Goal: Task Accomplishment & Management: Manage account settings

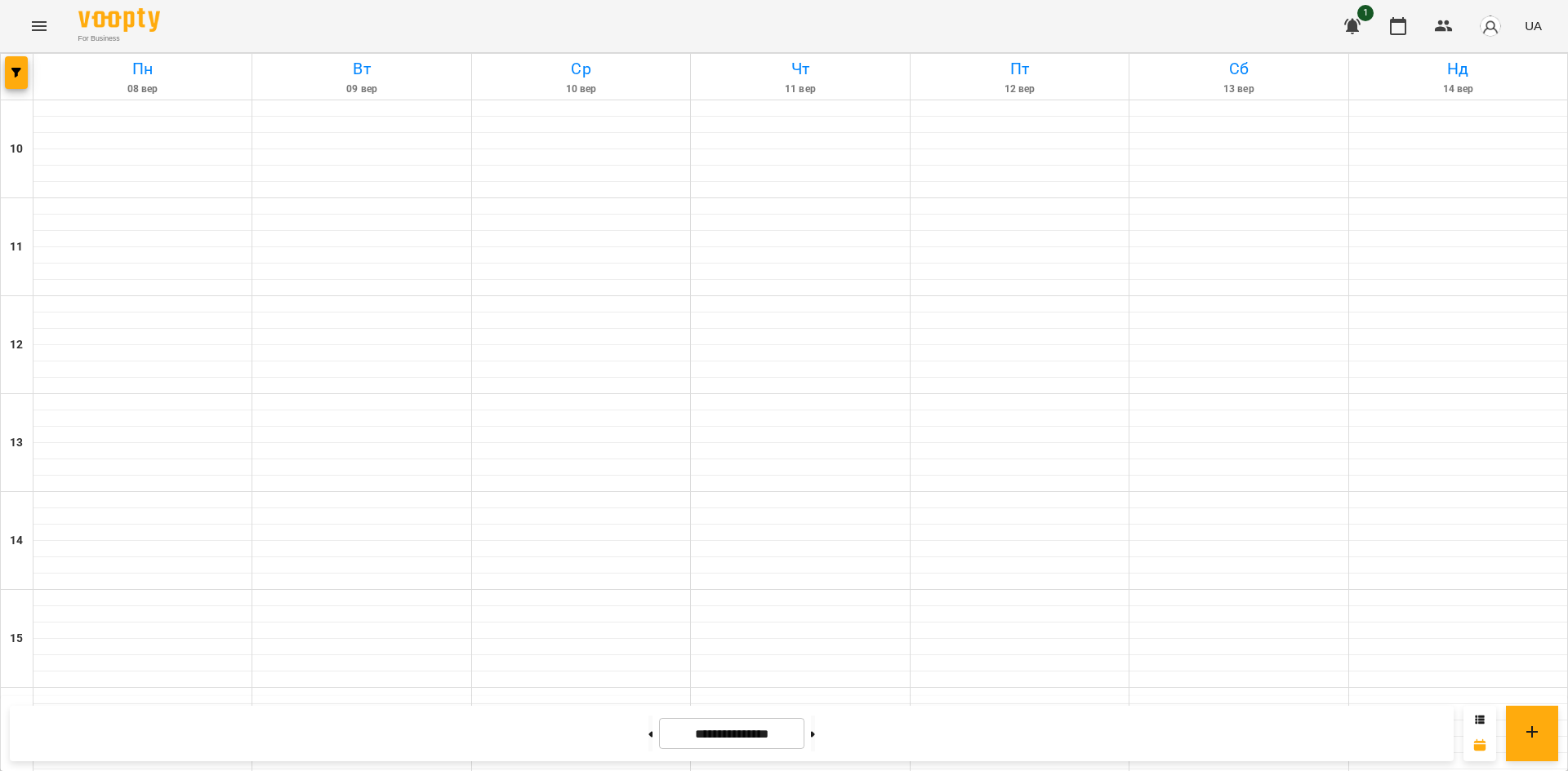
scroll to position [571, 0]
drag, startPoint x: 841, startPoint y: 734, endPoint x: 846, endPoint y: 713, distance: 21.6
click at [815, 734] on button at bounding box center [813, 734] width 4 height 36
type input "**********"
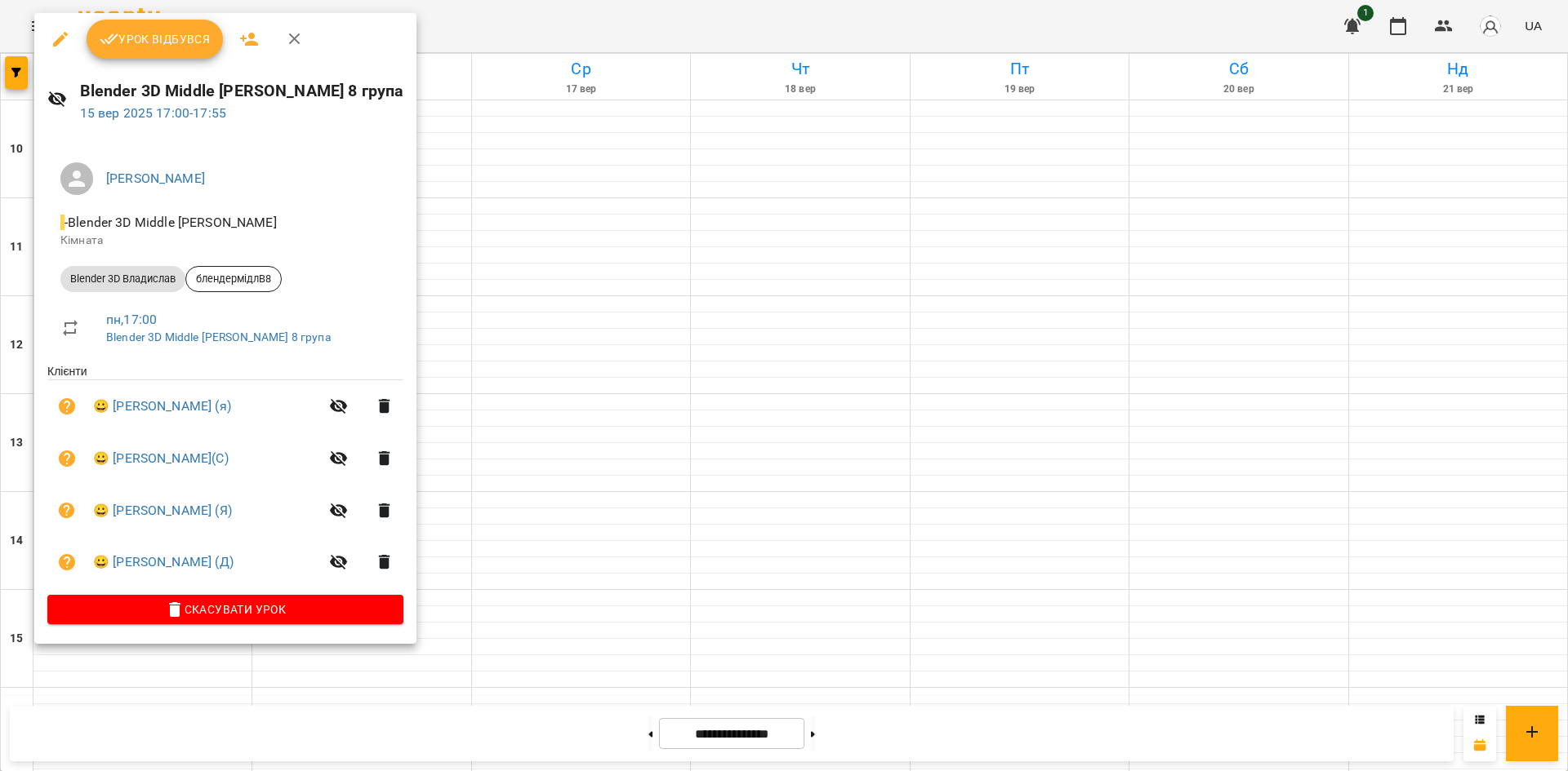
click at [1201, 457] on div at bounding box center [784, 385] width 1568 height 771
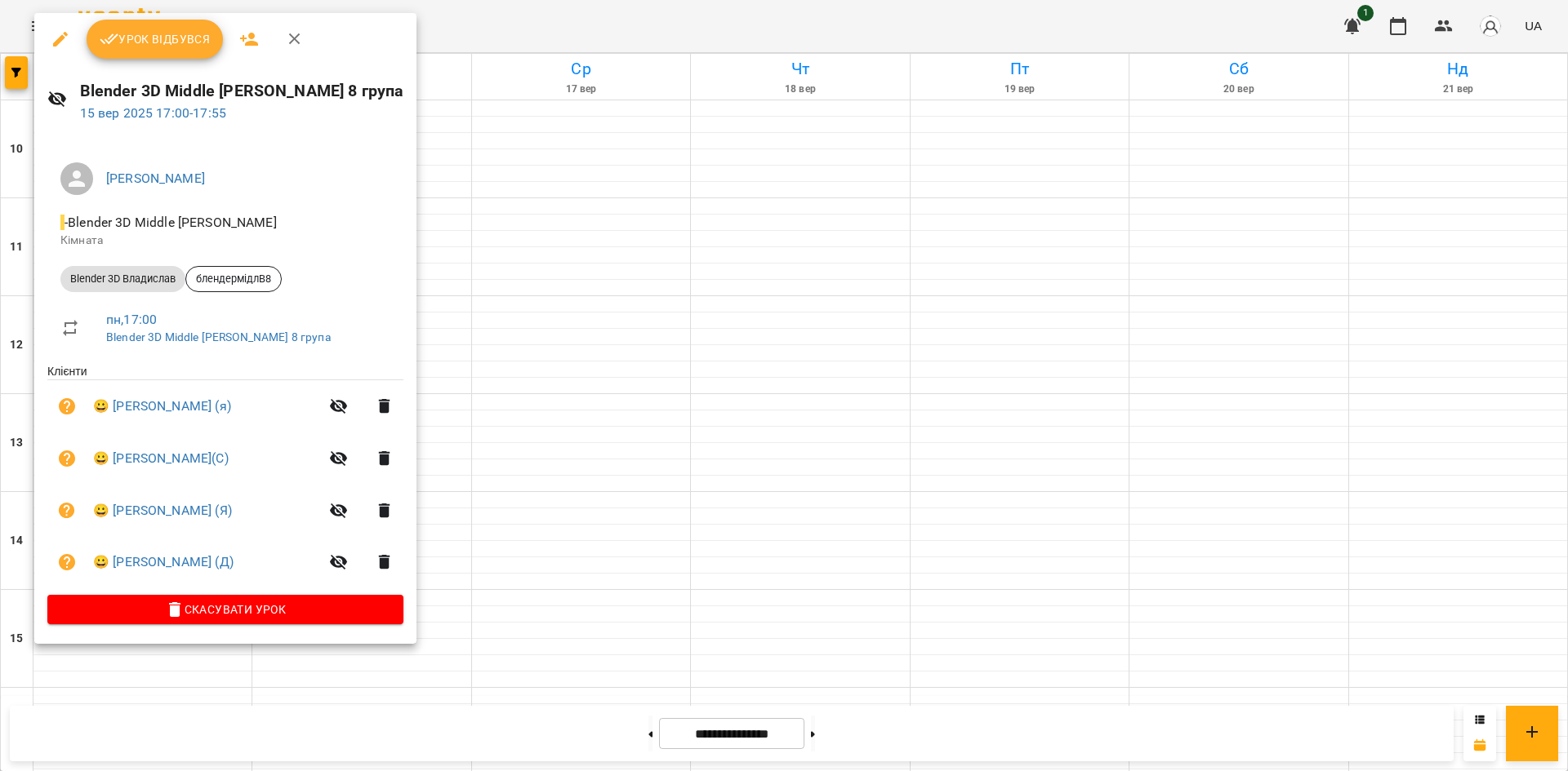
click at [185, 46] on span "Урок відбувся" at bounding box center [155, 38] width 112 height 20
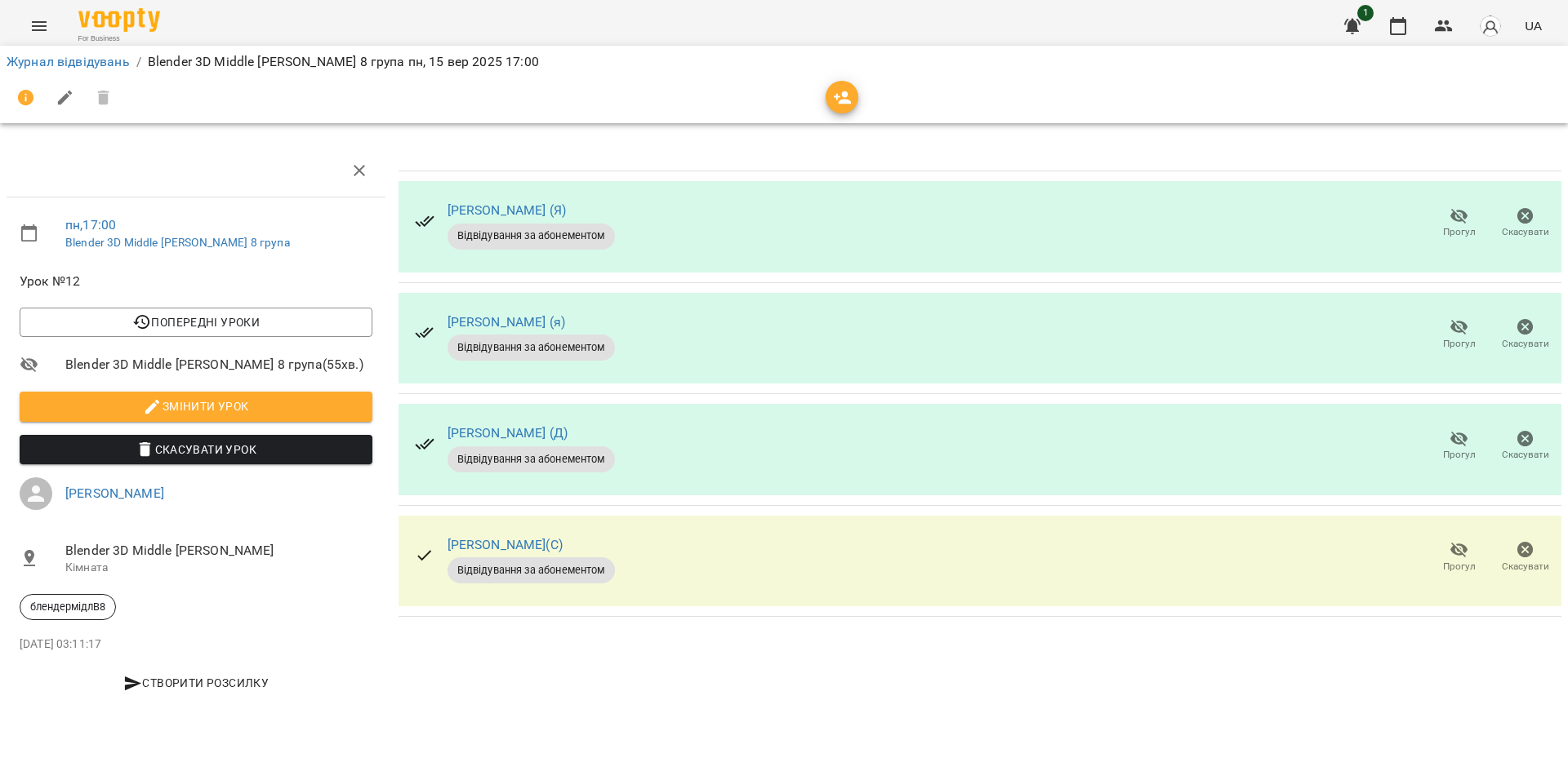
click at [1443, 438] on span "Прогул" at bounding box center [1459, 445] width 47 height 33
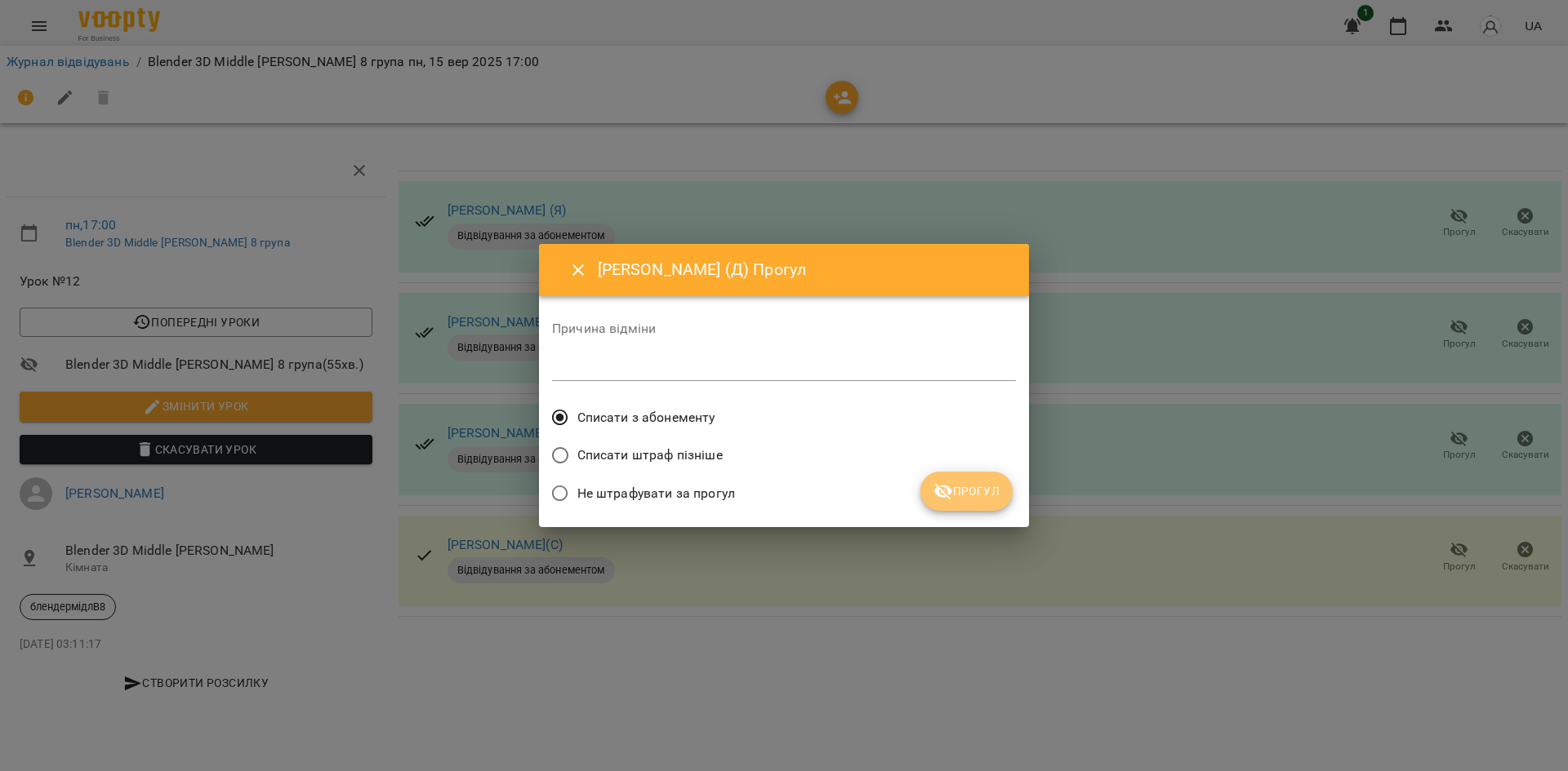
click at [959, 483] on span "Прогул" at bounding box center [966, 491] width 67 height 20
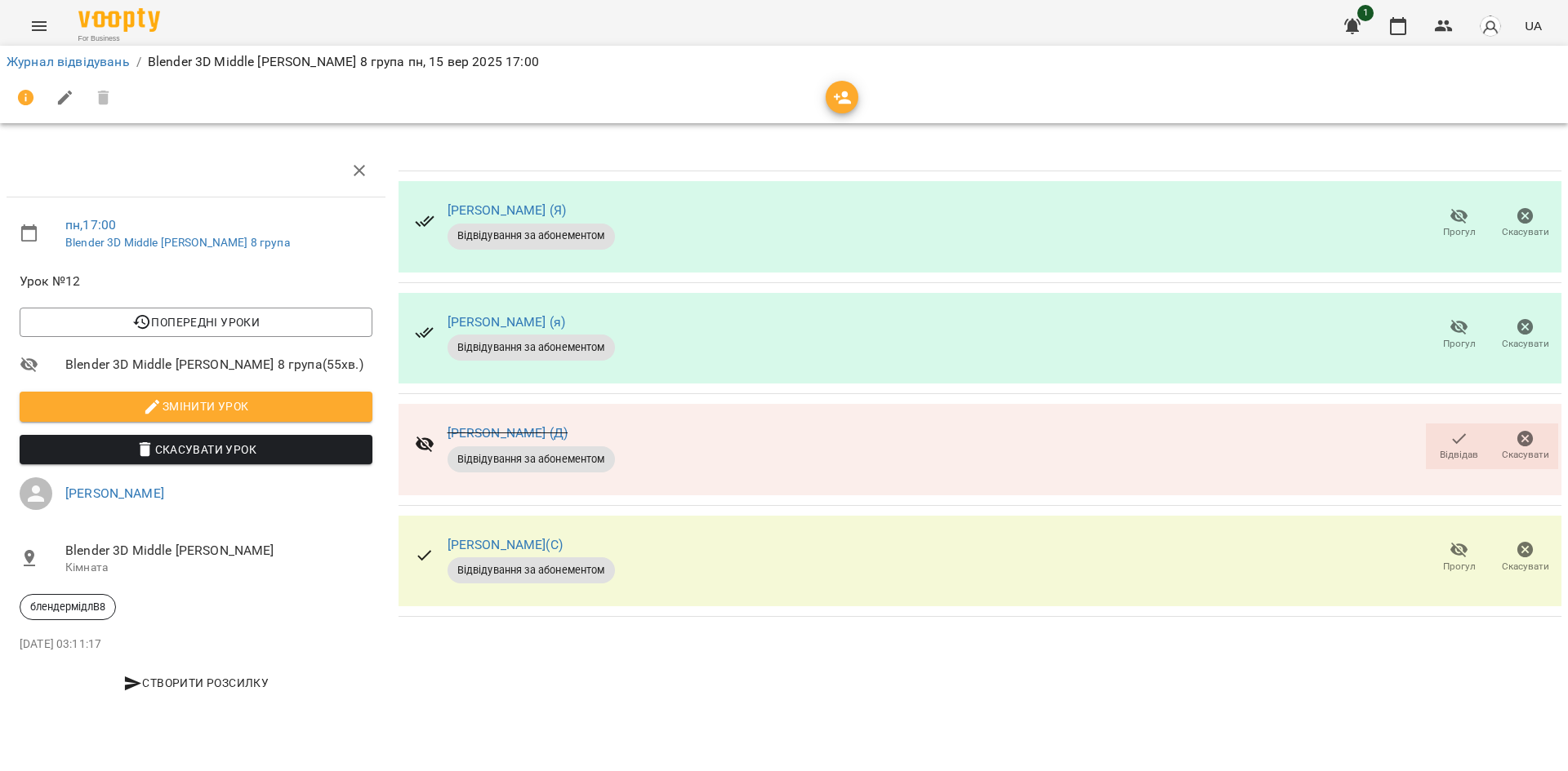
click at [1471, 342] on span "Прогул" at bounding box center [1459, 344] width 33 height 14
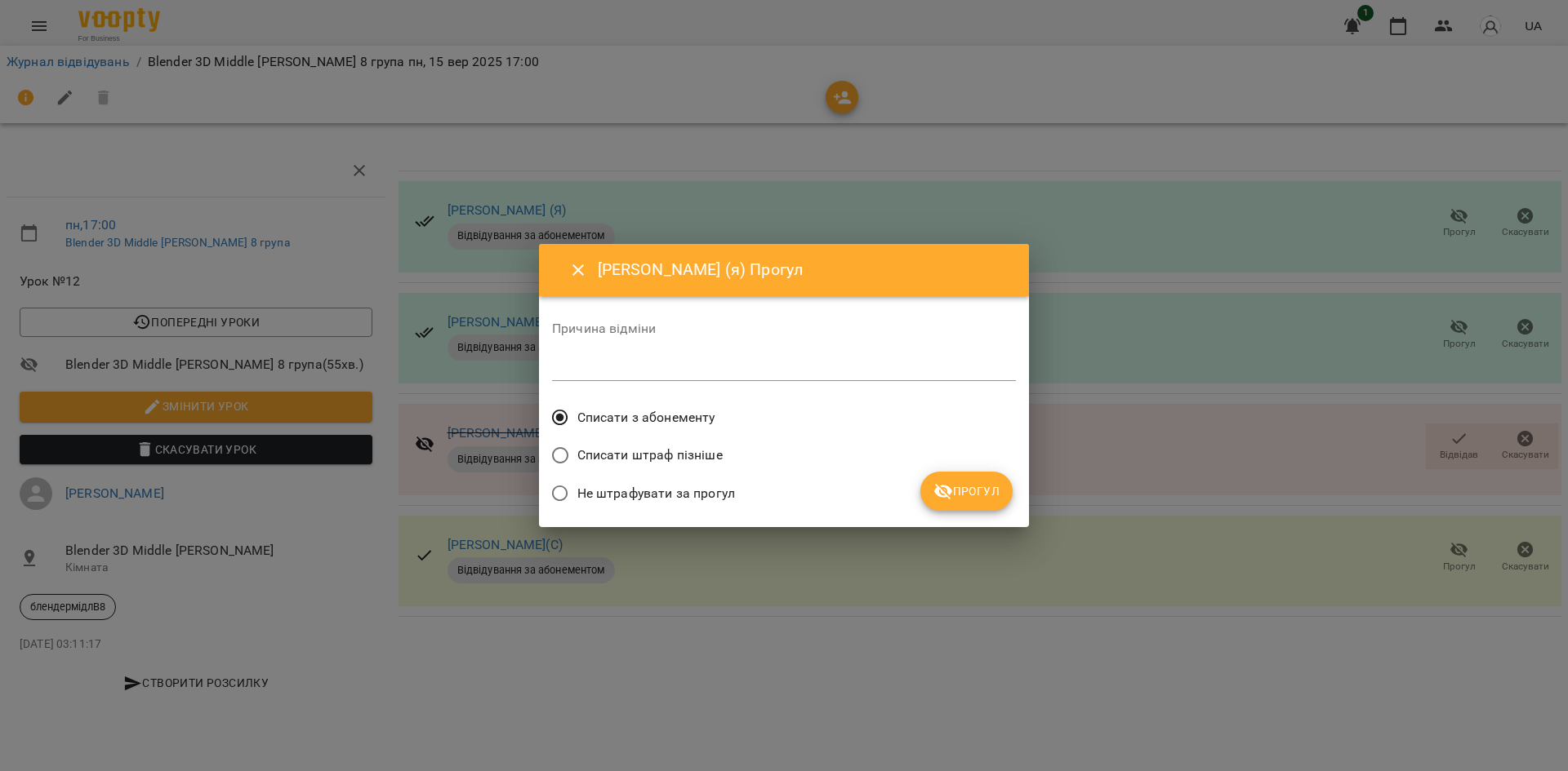
click at [976, 452] on div "Списати штраф пізніше" at bounding box center [784, 457] width 464 height 38
click at [986, 492] on span "Прогул" at bounding box center [966, 491] width 67 height 20
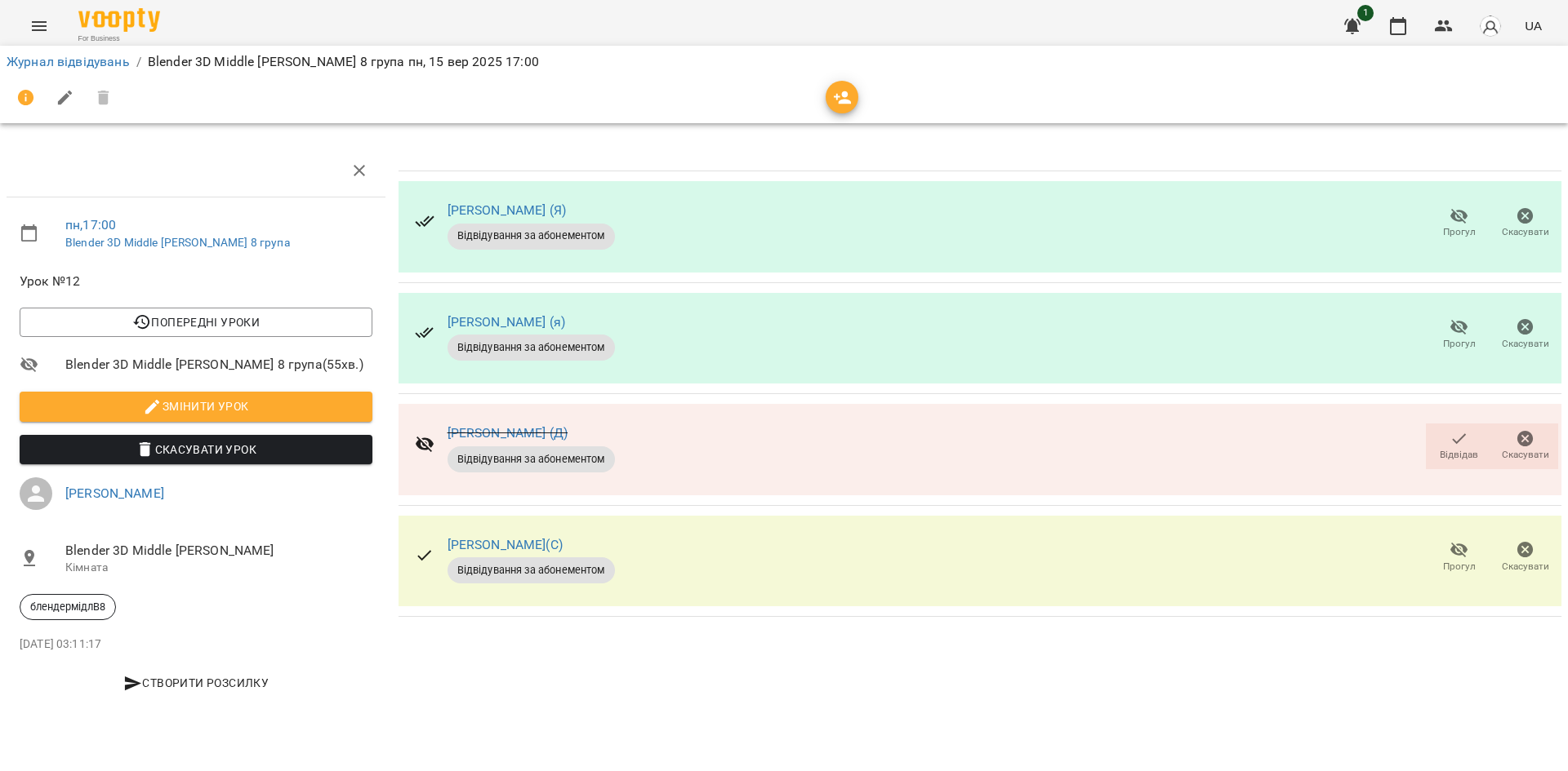
click at [1432, 320] on button "Прогул" at bounding box center [1458, 334] width 67 height 46
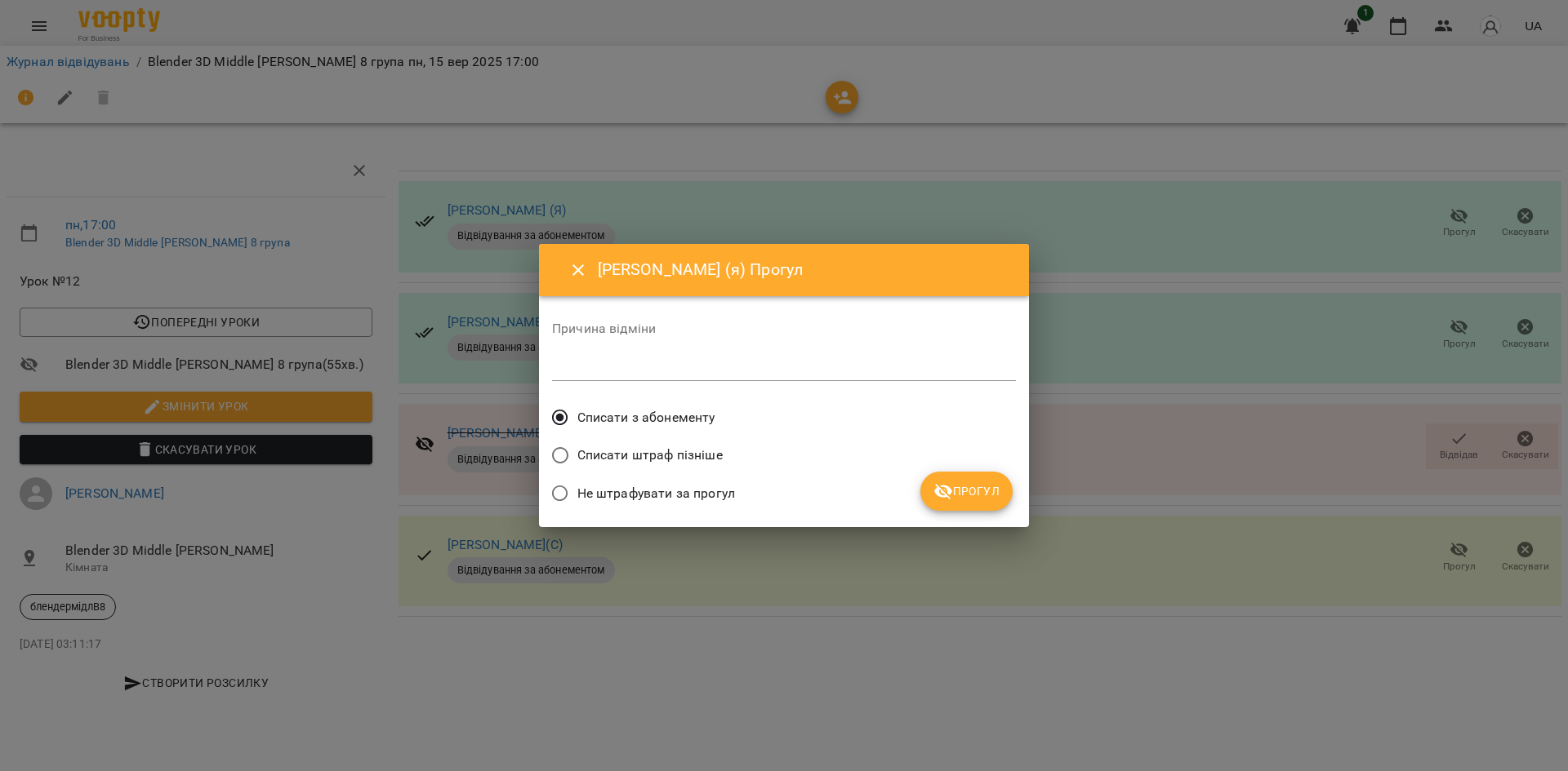
click at [941, 506] on button "Прогул" at bounding box center [966, 492] width 92 height 39
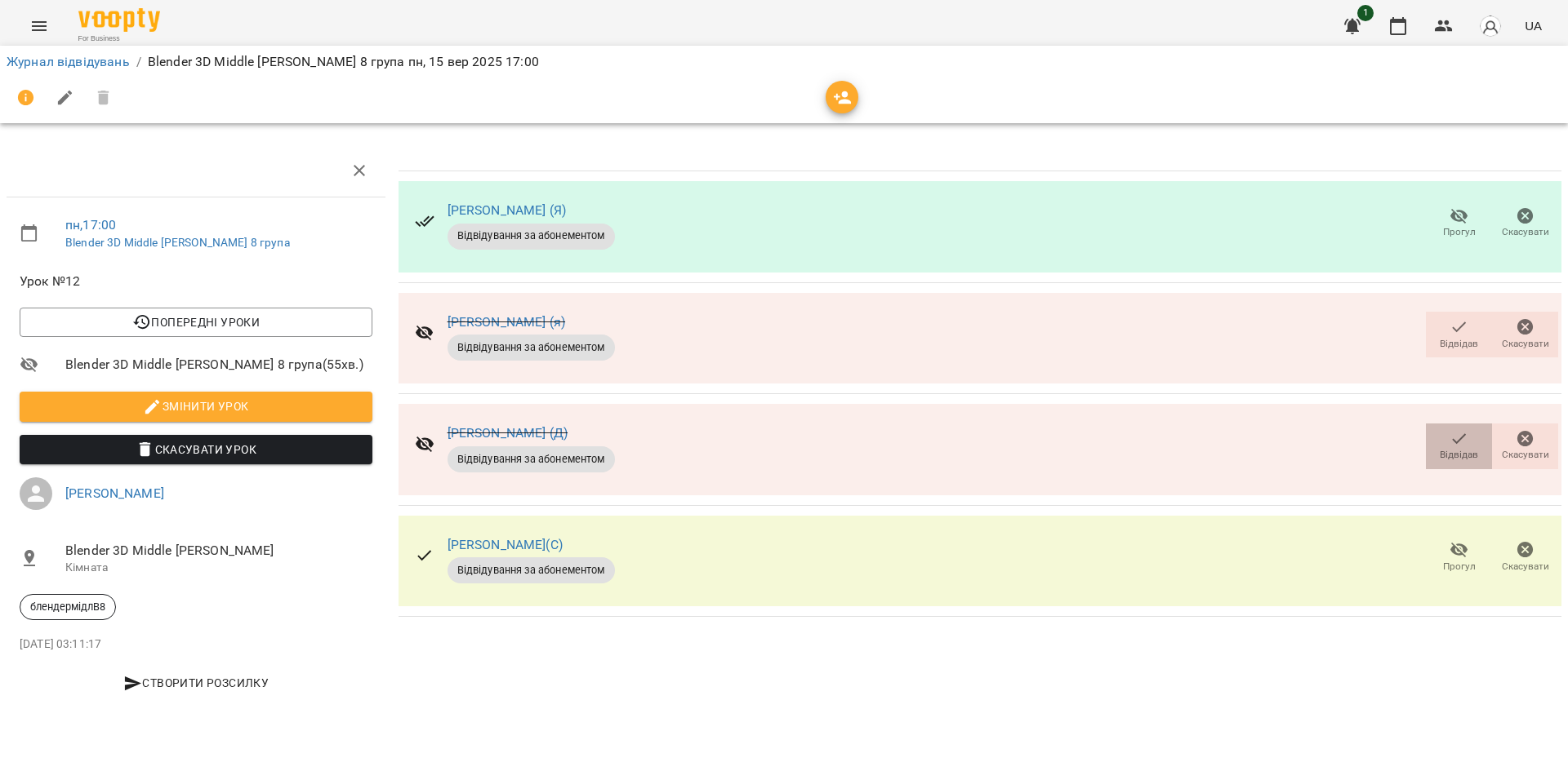
click at [1447, 441] on span "Відвідав" at bounding box center [1459, 445] width 47 height 33
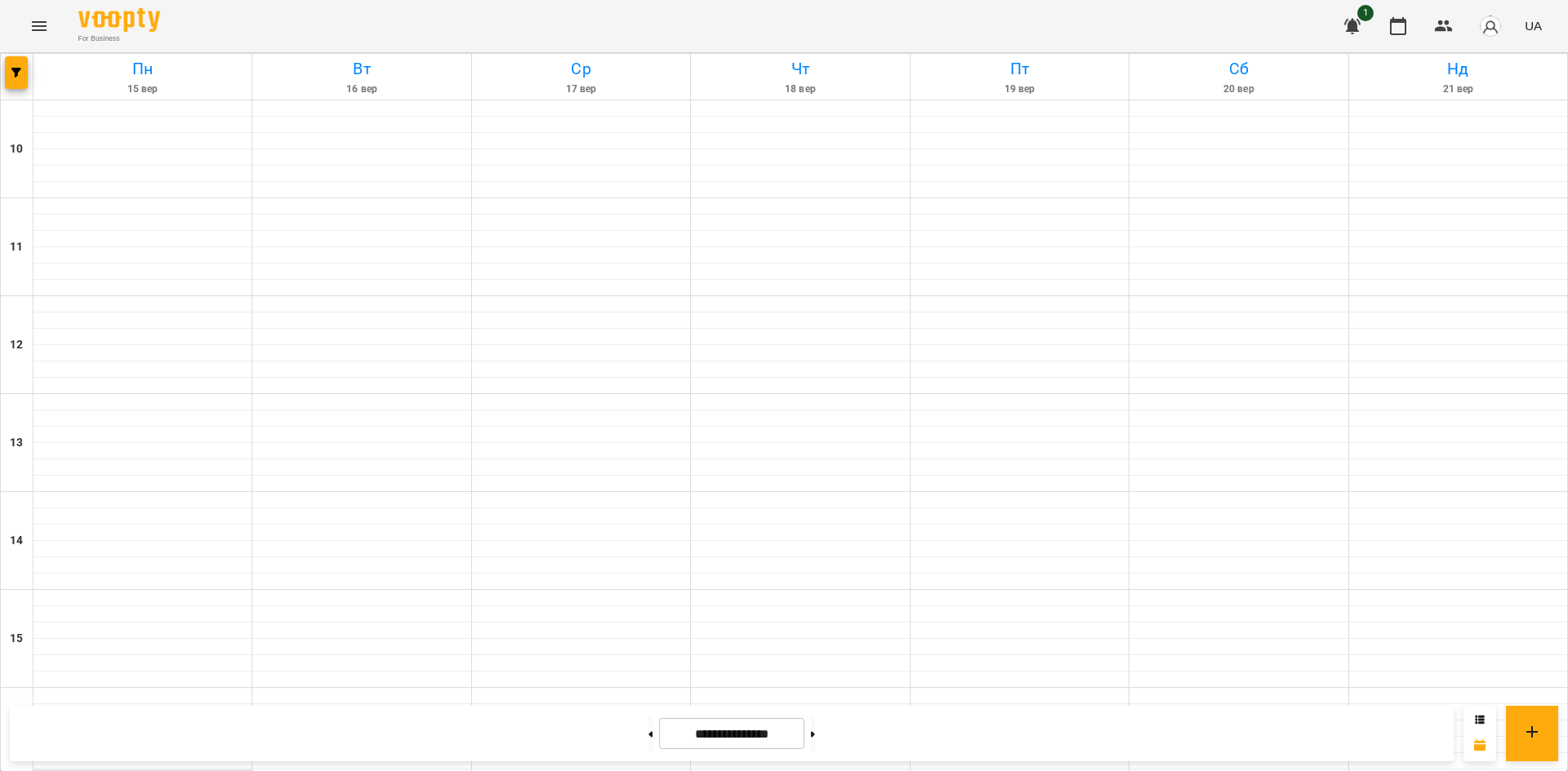
scroll to position [431, 0]
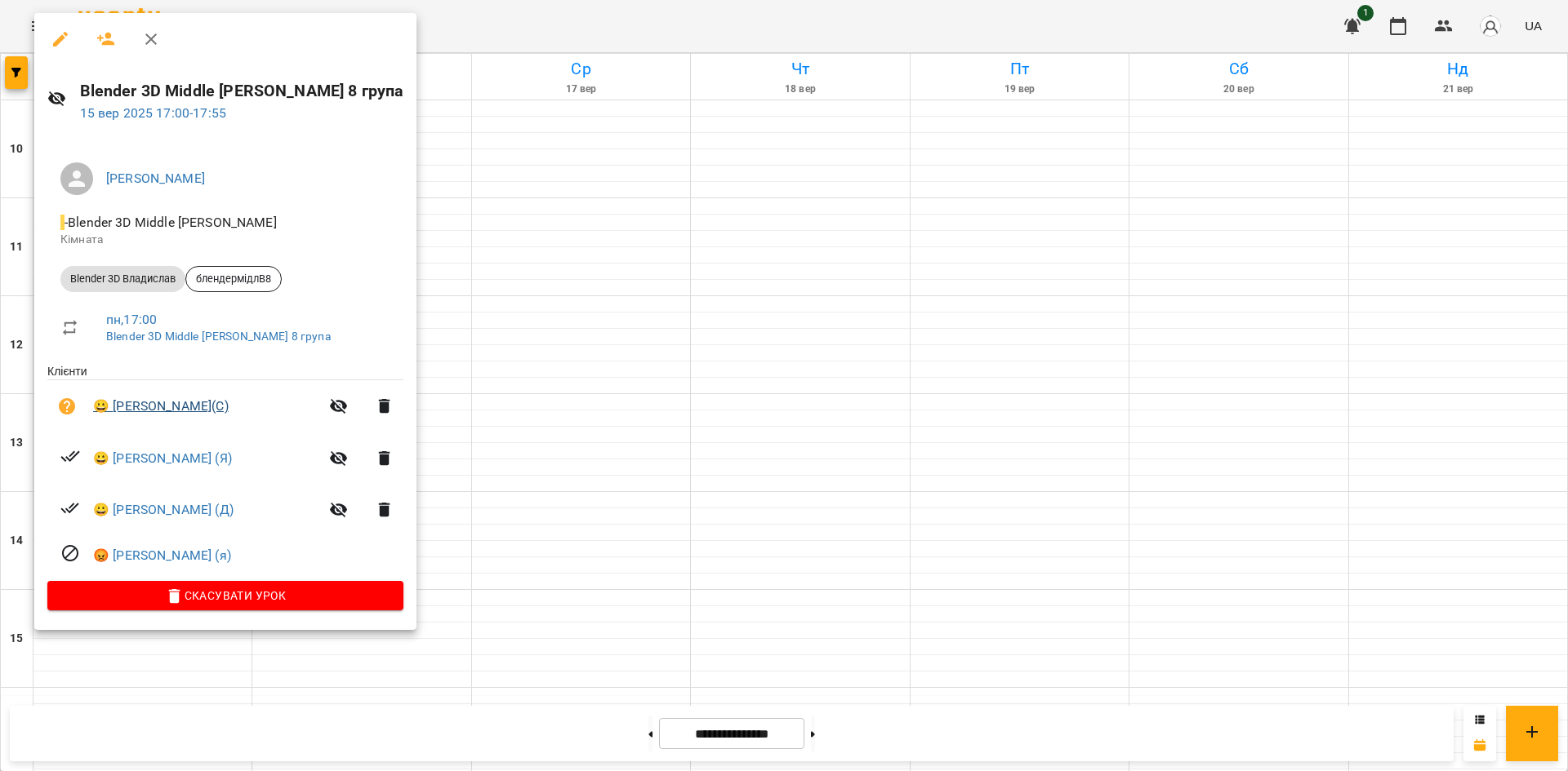
drag, startPoint x: 253, startPoint y: 409, endPoint x: 112, endPoint y: 413, distance: 141.1
click at [112, 413] on span "😀 [PERSON_NAME](С)" at bounding box center [205, 407] width 226 height 20
copy link "[PERSON_NAME](С)"
drag, startPoint x: 183, startPoint y: 456, endPoint x: 116, endPoint y: 461, distance: 67.2
click at [116, 461] on span "😀 [PERSON_NAME] (Я)" at bounding box center [205, 458] width 226 height 20
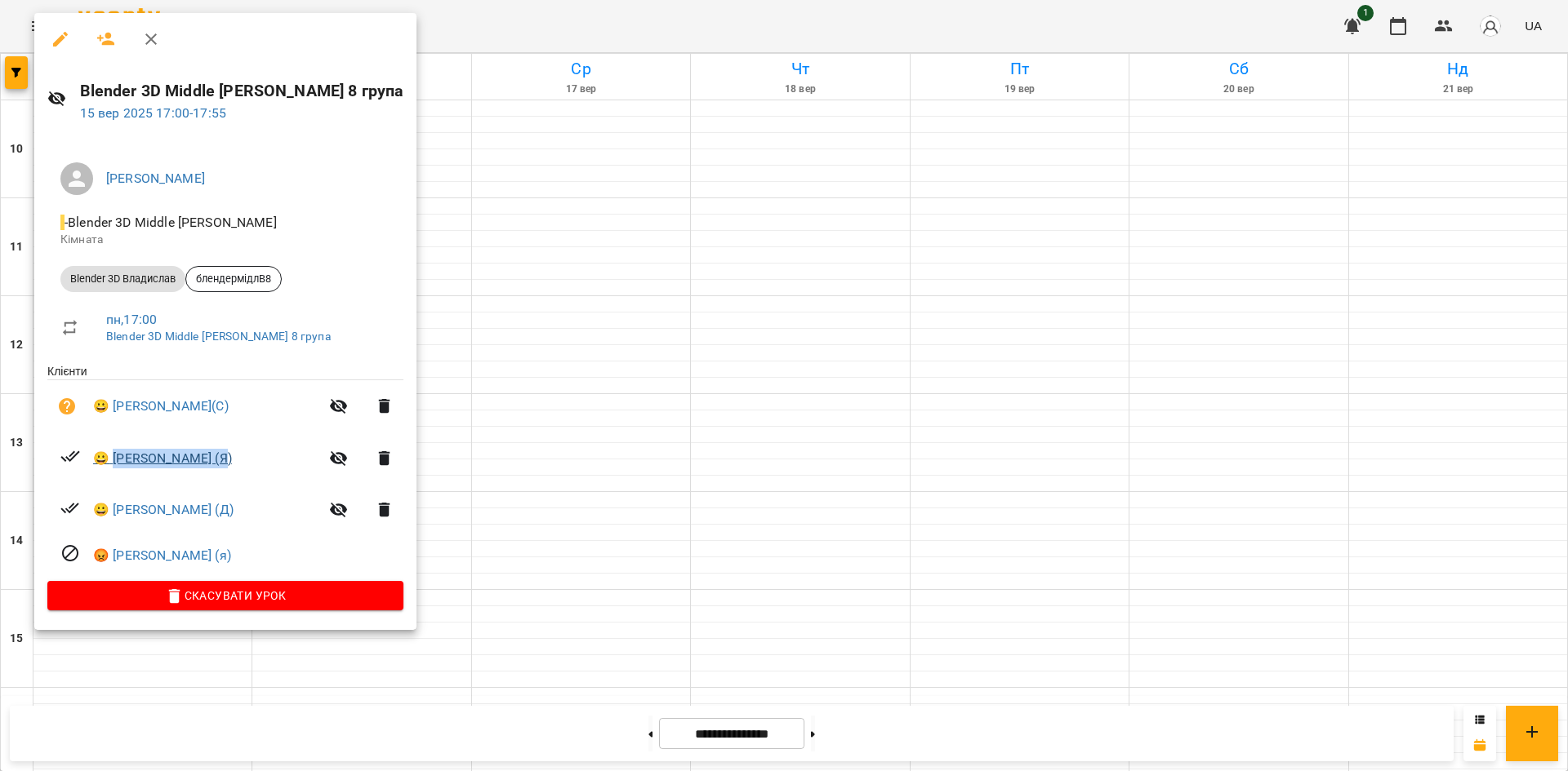
copy link "[PERSON_NAME] (Я)"
drag, startPoint x: 240, startPoint y: 512, endPoint x: 116, endPoint y: 513, distance: 124.0
click at [116, 513] on span "😀 [PERSON_NAME] (Д)" at bounding box center [205, 510] width 226 height 20
copy link "[PERSON_NAME] (Д)"
drag, startPoint x: 226, startPoint y: 556, endPoint x: 117, endPoint y: 556, distance: 109.0
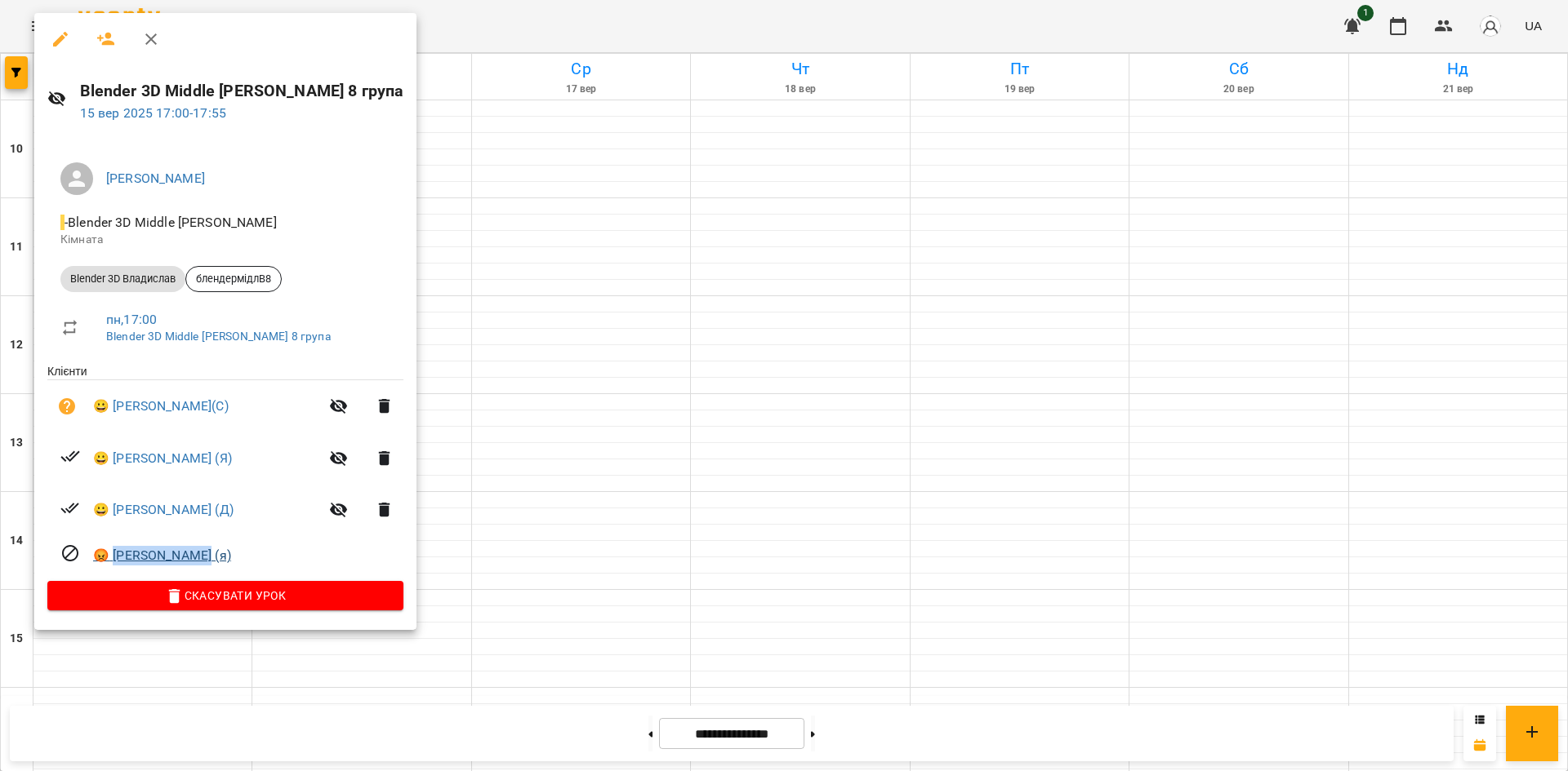
click at [117, 556] on span "😡 [PERSON_NAME] (я)" at bounding box center [247, 556] width 310 height 20
copy link "[PERSON_NAME] (я)"
click at [699, 194] on div at bounding box center [784, 385] width 1568 height 771
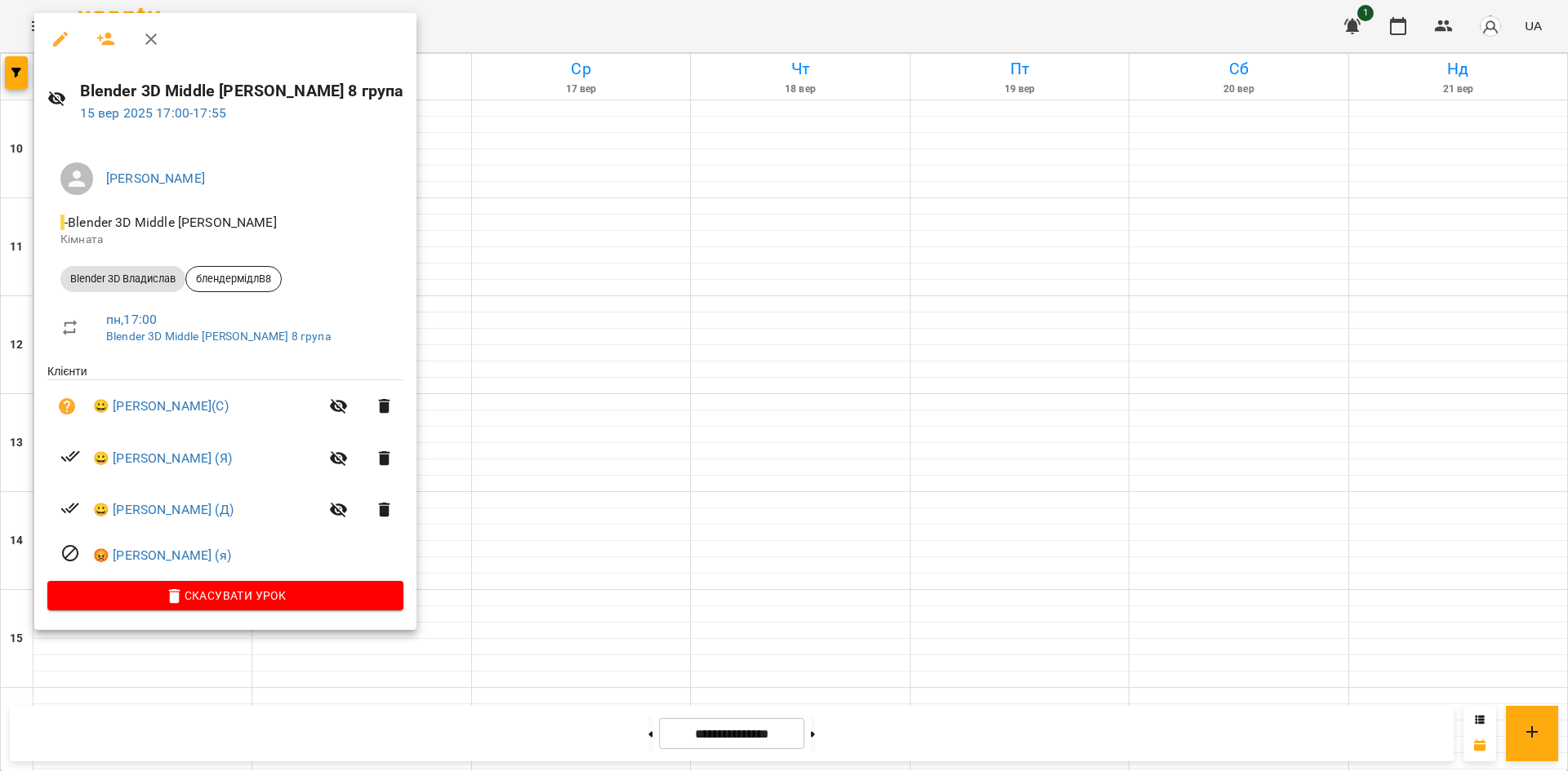
click at [504, 222] on div at bounding box center [784, 385] width 1568 height 771
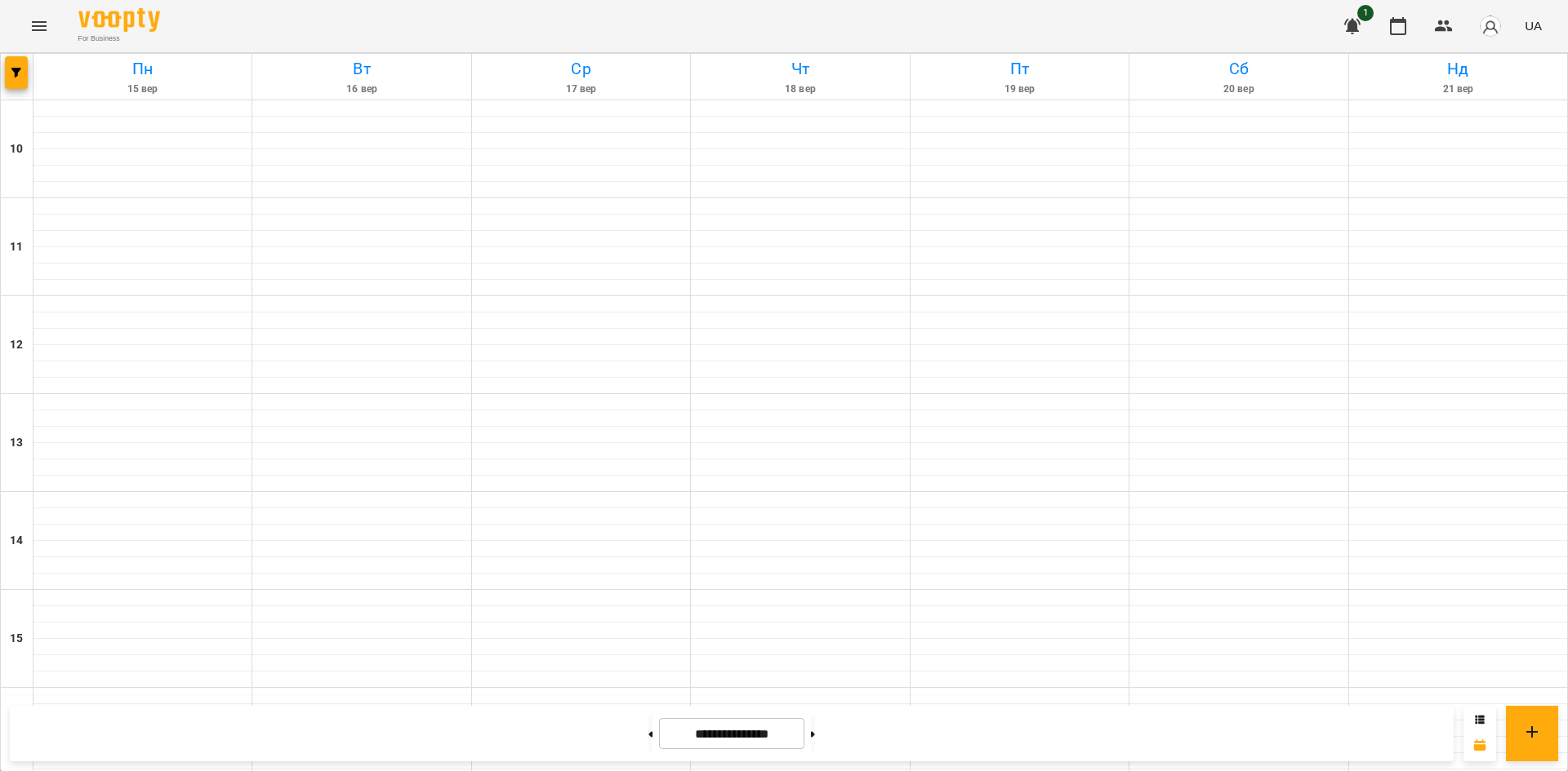
scroll to position [676, 0]
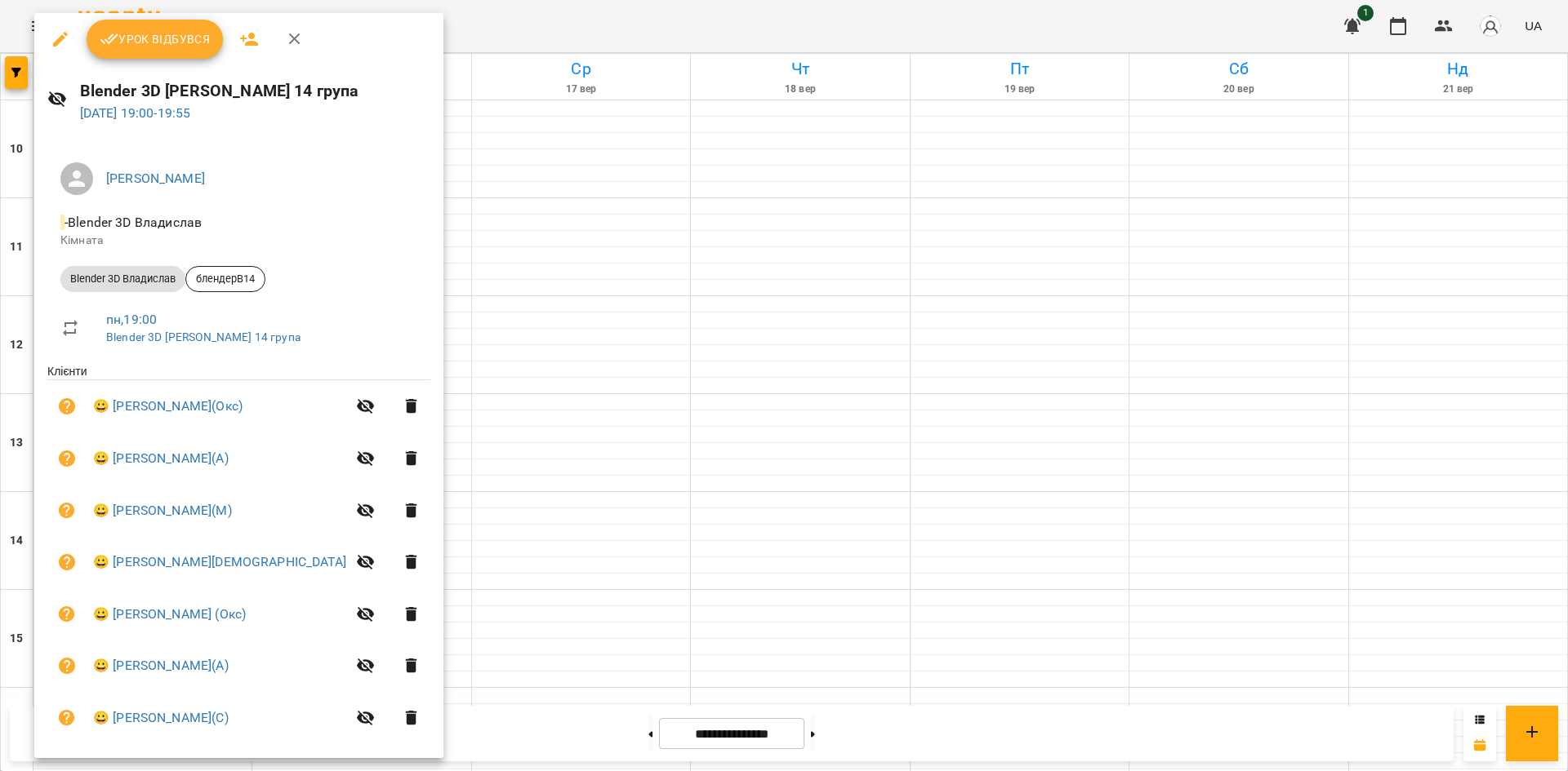
click at [558, 259] on div at bounding box center [784, 385] width 1568 height 771
